Goal: Task Accomplishment & Management: Manage account settings

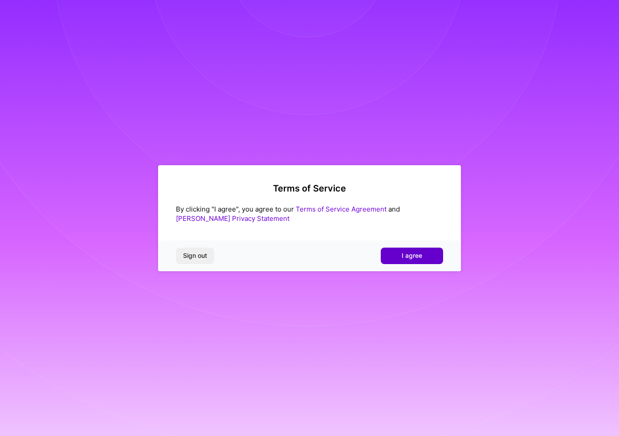
click at [417, 260] on span "I agree" at bounding box center [412, 255] width 20 height 9
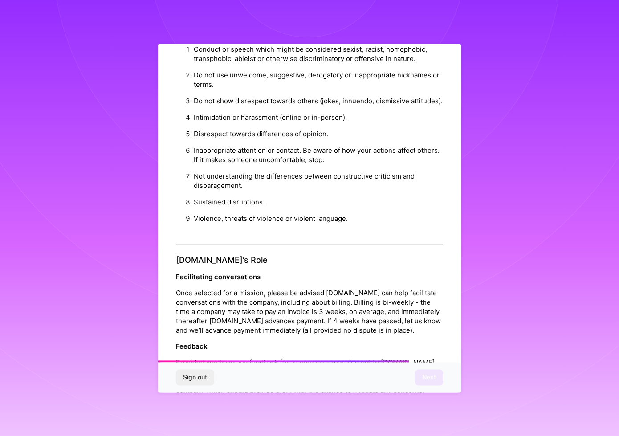
scroll to position [869, 0]
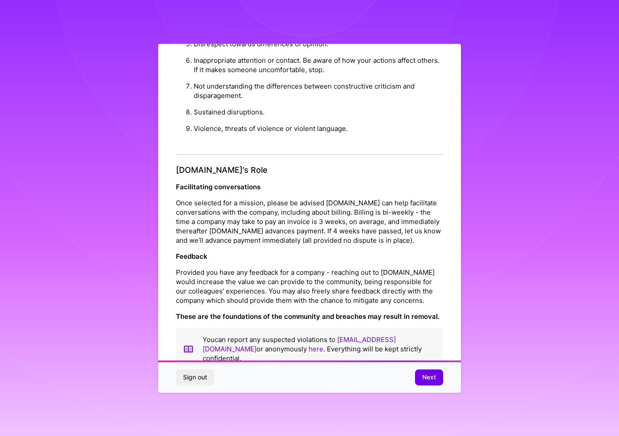
drag, startPoint x: 432, startPoint y: 380, endPoint x: 424, endPoint y: 382, distance: 8.1
click at [432, 380] on span "Next" at bounding box center [429, 377] width 14 height 9
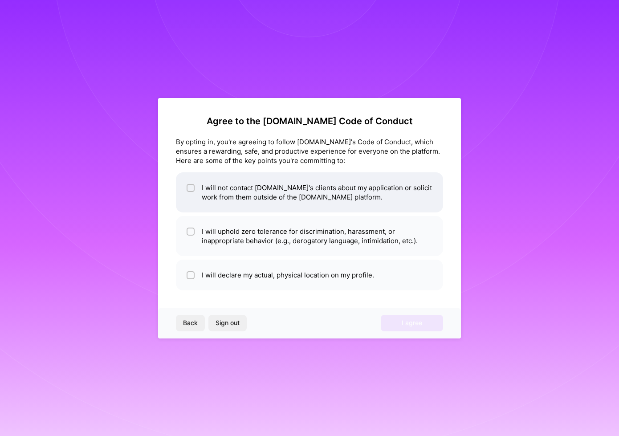
click at [192, 189] on input "checkbox" at bounding box center [191, 188] width 6 height 6
checkbox input "true"
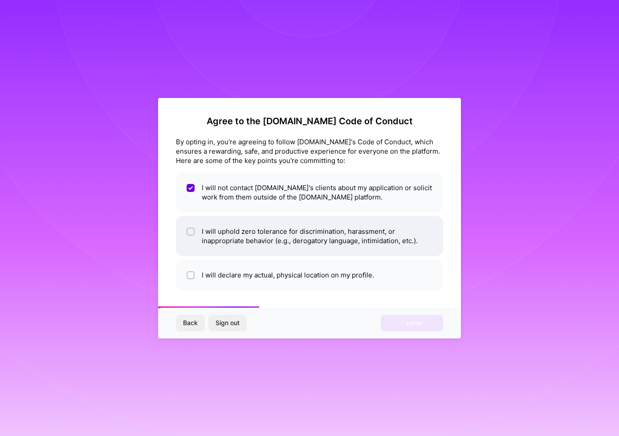
click at [188, 236] on span at bounding box center [191, 236] width 8 height 19
checkbox input "true"
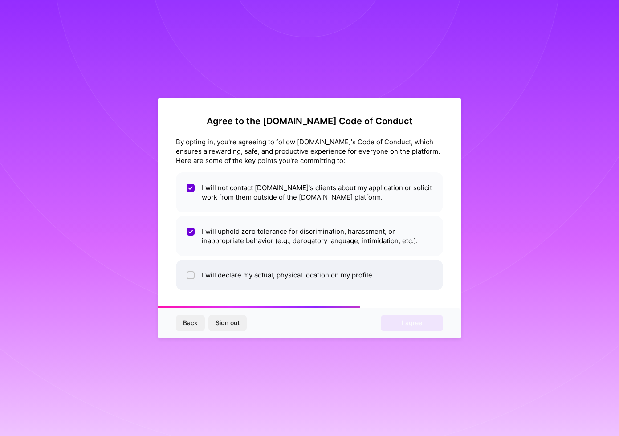
click at [192, 276] on input "checkbox" at bounding box center [191, 276] width 6 height 6
checkbox input "true"
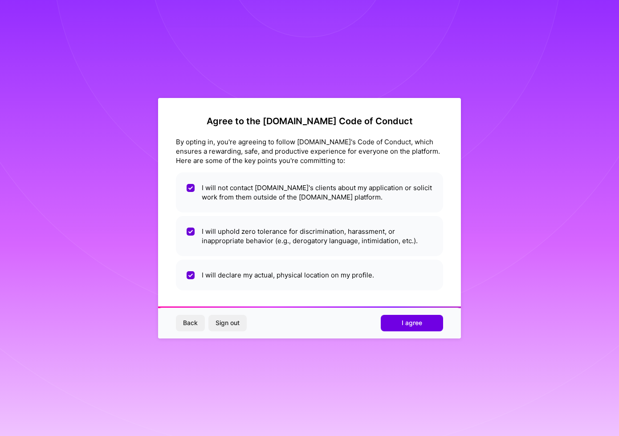
drag, startPoint x: 430, startPoint y: 323, endPoint x: 461, endPoint y: 329, distance: 31.8
click at [430, 323] on button "I agree" at bounding box center [412, 323] width 62 height 16
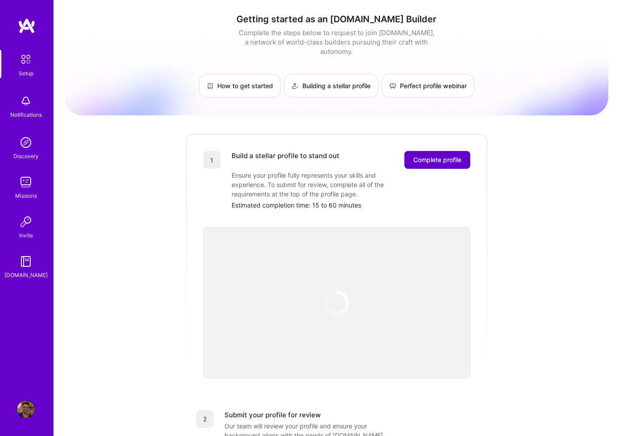
click at [454, 155] on button "Complete profile" at bounding box center [437, 160] width 66 height 18
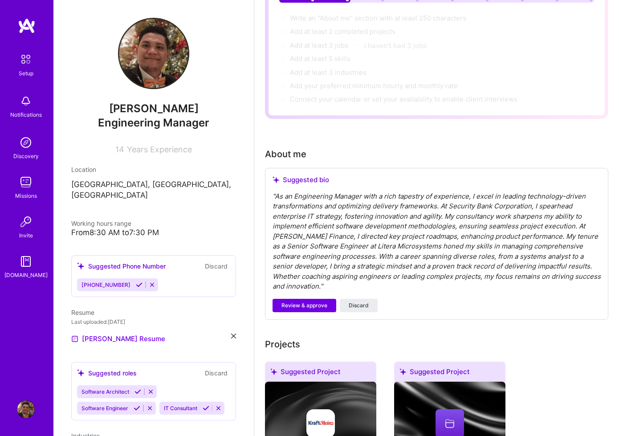
scroll to position [137, 0]
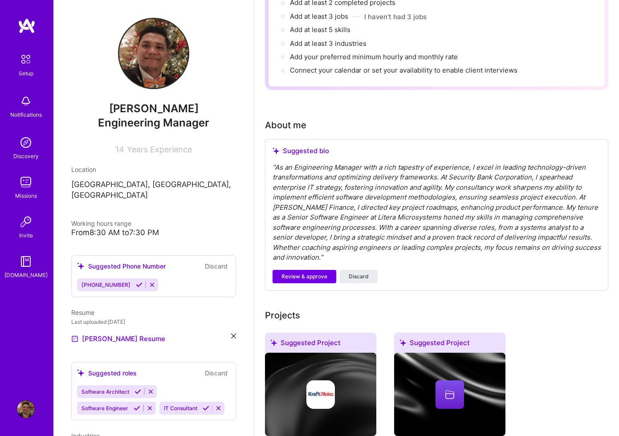
drag, startPoint x: 360, startPoint y: 271, endPoint x: 371, endPoint y: 270, distance: 11.7
click at [360, 271] on button "Discard" at bounding box center [359, 276] width 38 height 13
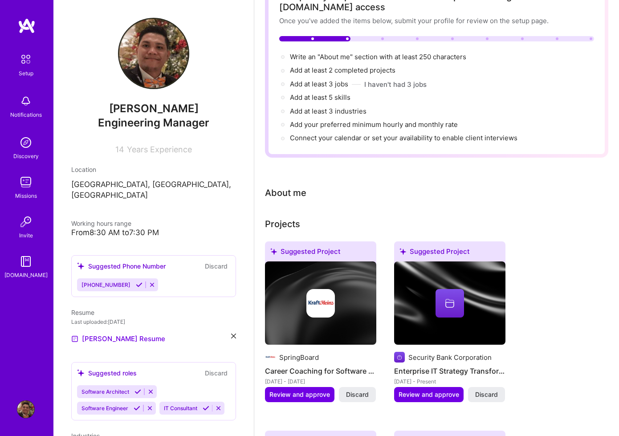
scroll to position [0, 0]
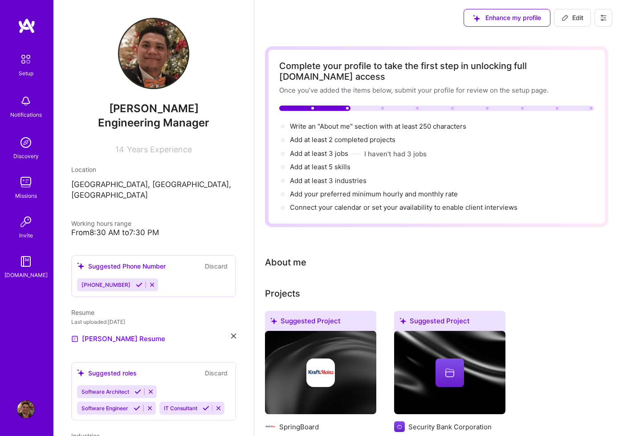
click at [266, 265] on div "About me" at bounding box center [285, 262] width 41 height 13
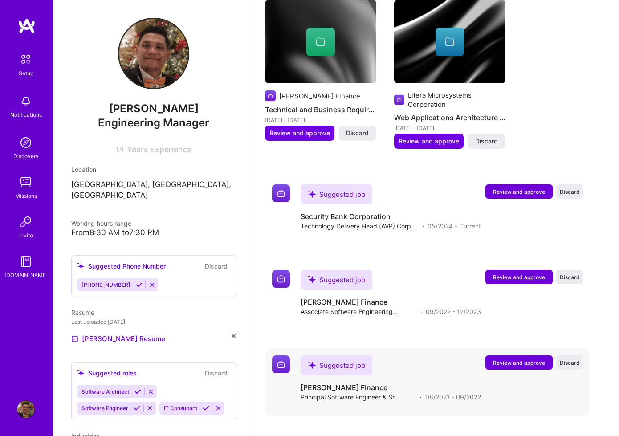
scroll to position [1113, 0]
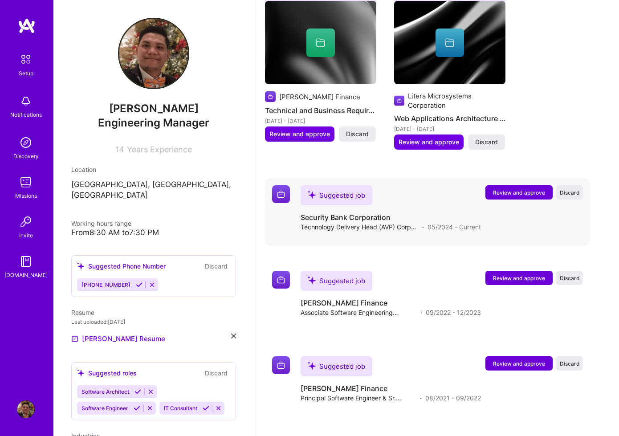
click at [514, 189] on span "Review and approve" at bounding box center [519, 193] width 52 height 8
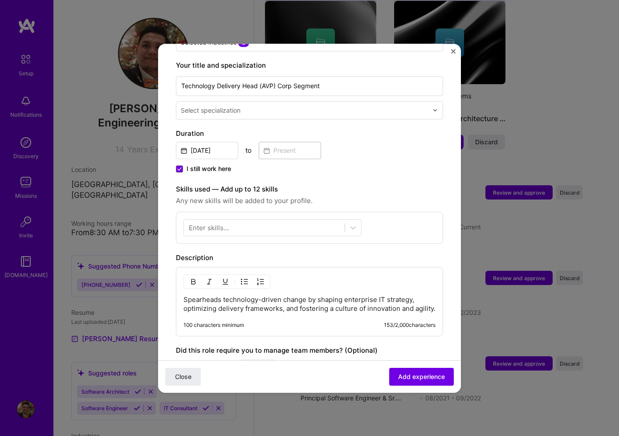
scroll to position [0, 0]
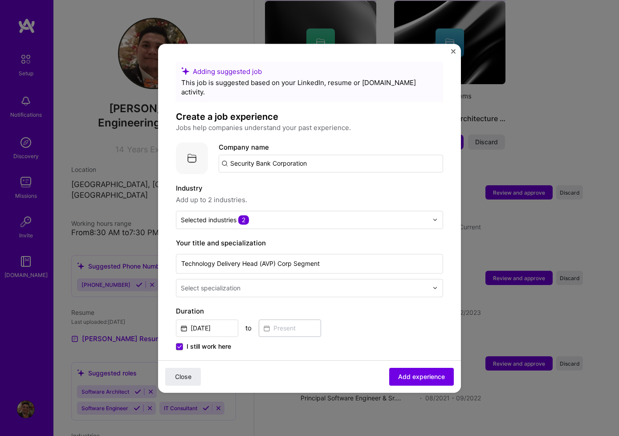
click at [451, 53] on img "Close" at bounding box center [453, 51] width 4 height 4
